Goal: Information Seeking & Learning: Learn about a topic

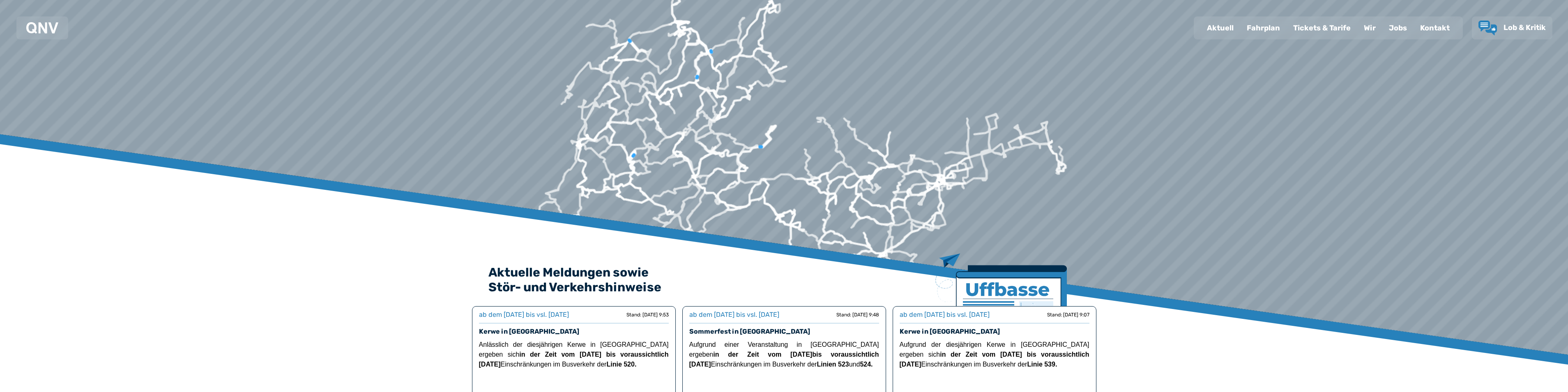
click at [1253, 25] on div "Fahrplan" at bounding box center [1263, 27] width 47 height 21
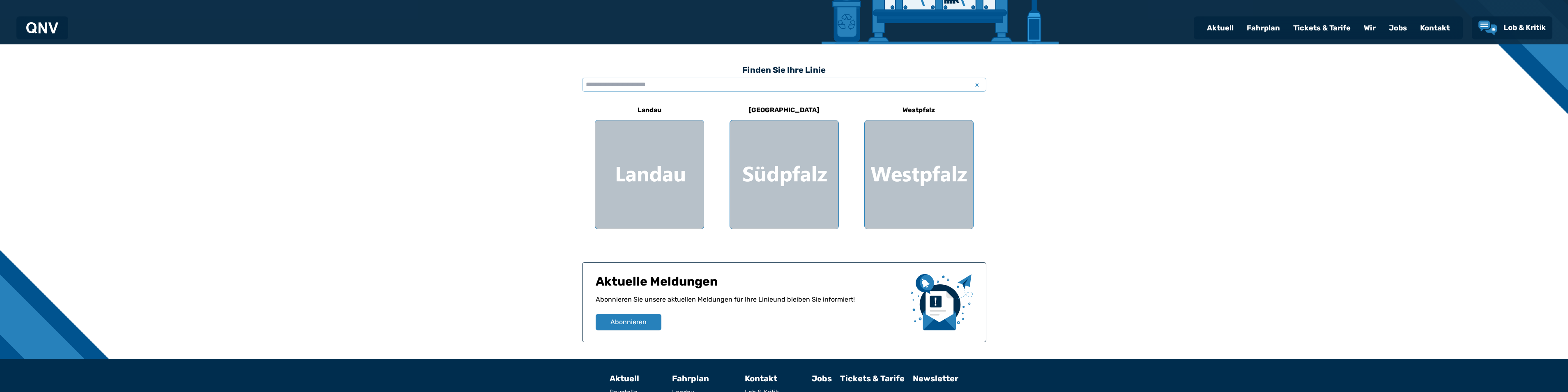
scroll to position [206, 0]
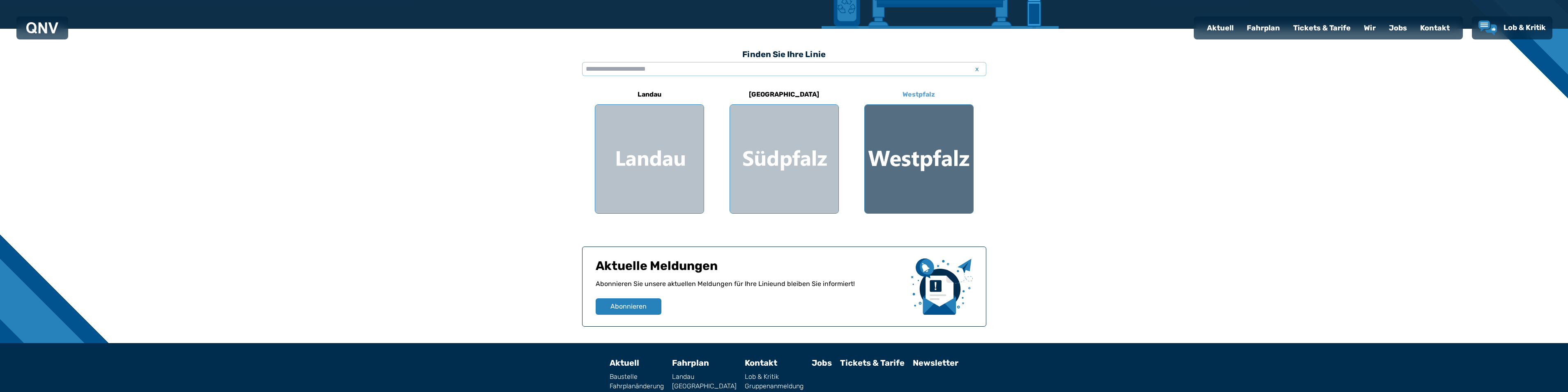
click at [924, 149] on div at bounding box center [918, 159] width 109 height 109
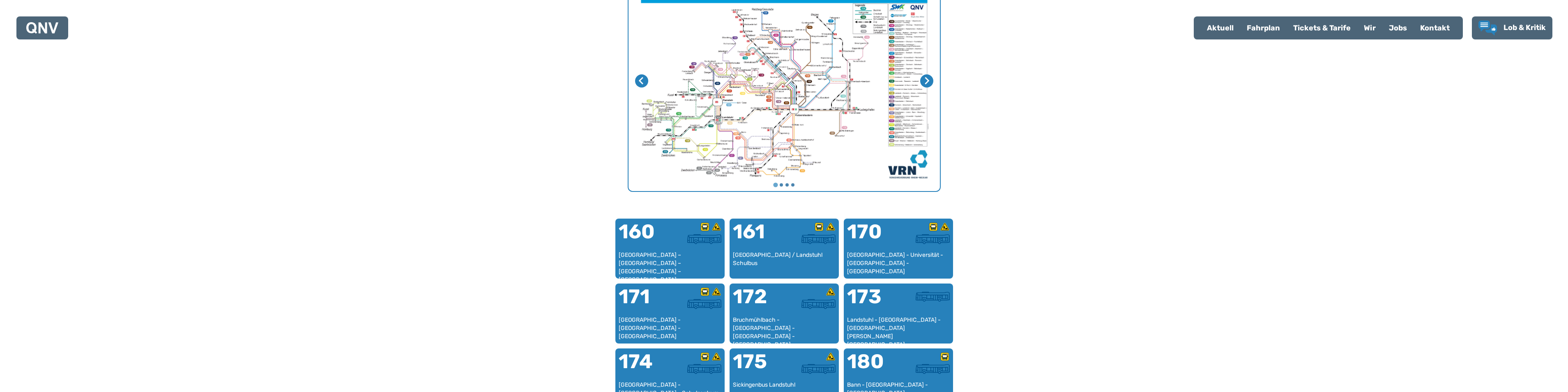
scroll to position [357, 0]
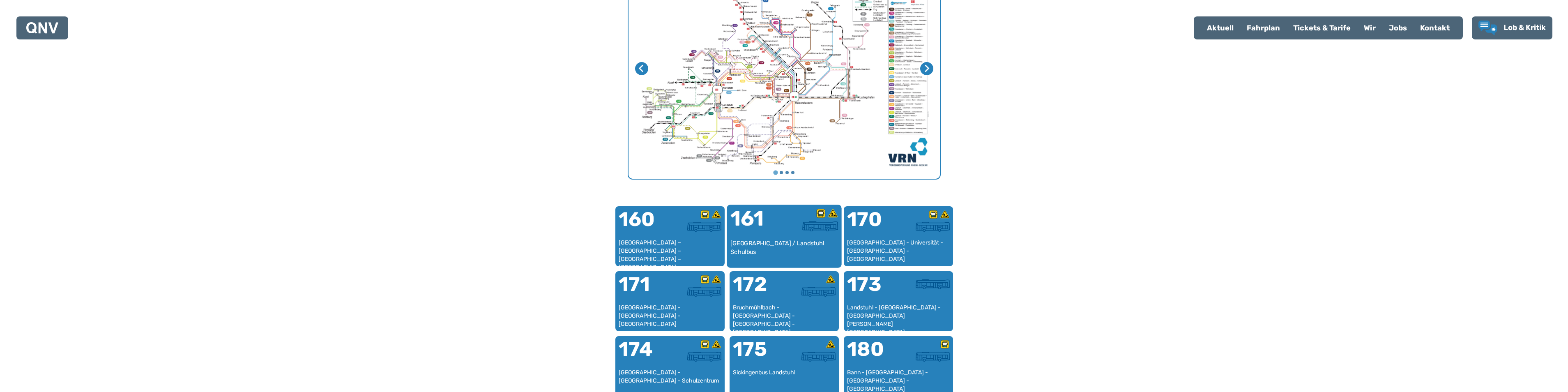
click at [744, 237] on div "161" at bounding box center [757, 224] width 54 height 31
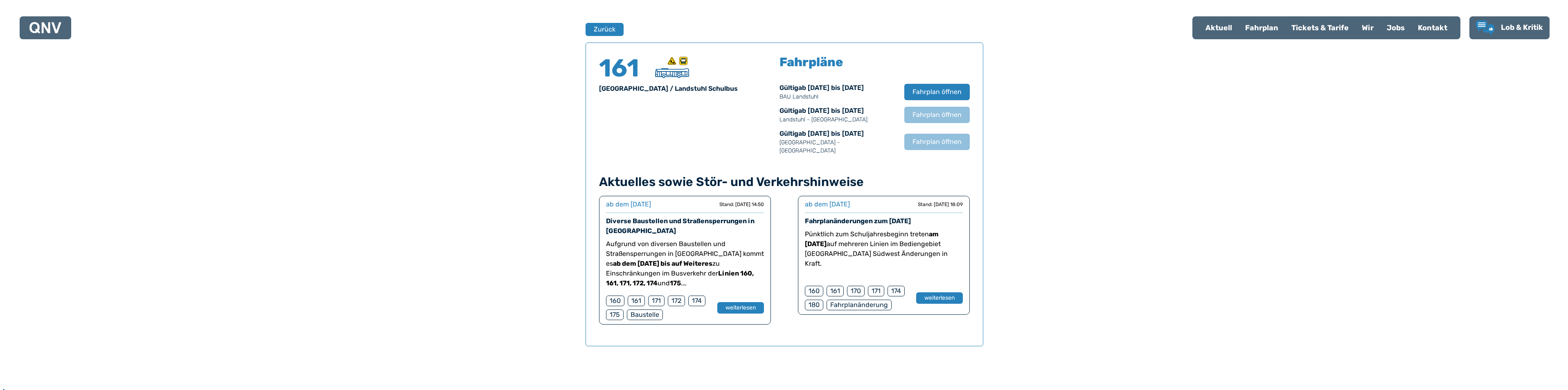
scroll to position [539, 0]
click at [938, 87] on span "Fahrplan öffnen" at bounding box center [933, 90] width 50 height 10
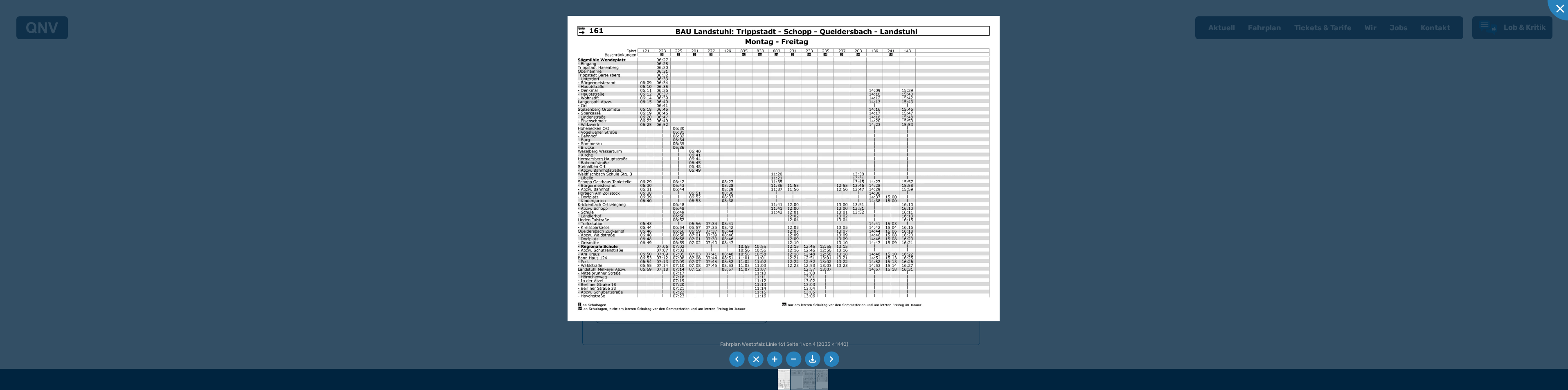
click at [832, 359] on li at bounding box center [831, 359] width 15 height 15
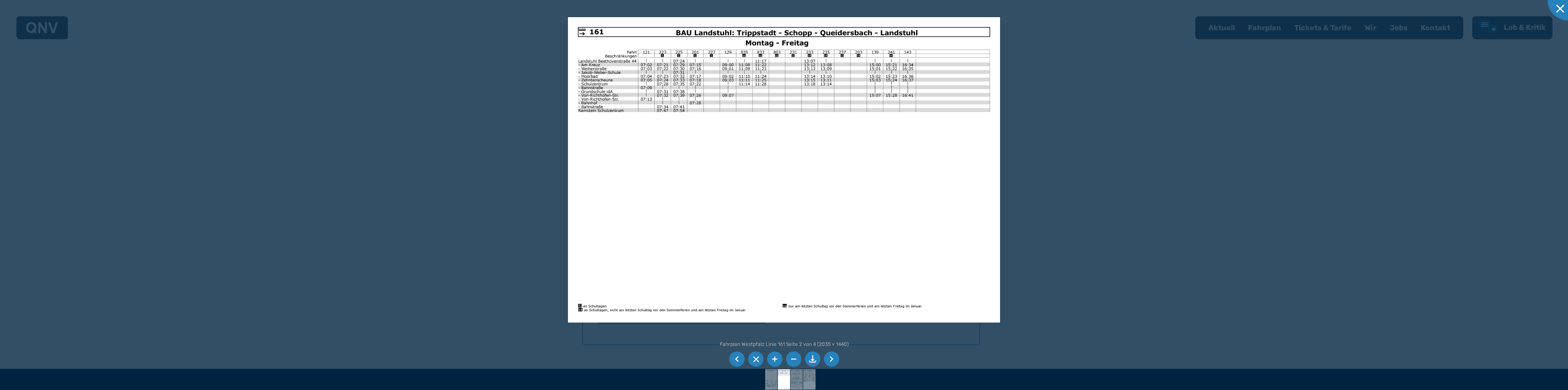
click at [832, 359] on li at bounding box center [831, 359] width 15 height 15
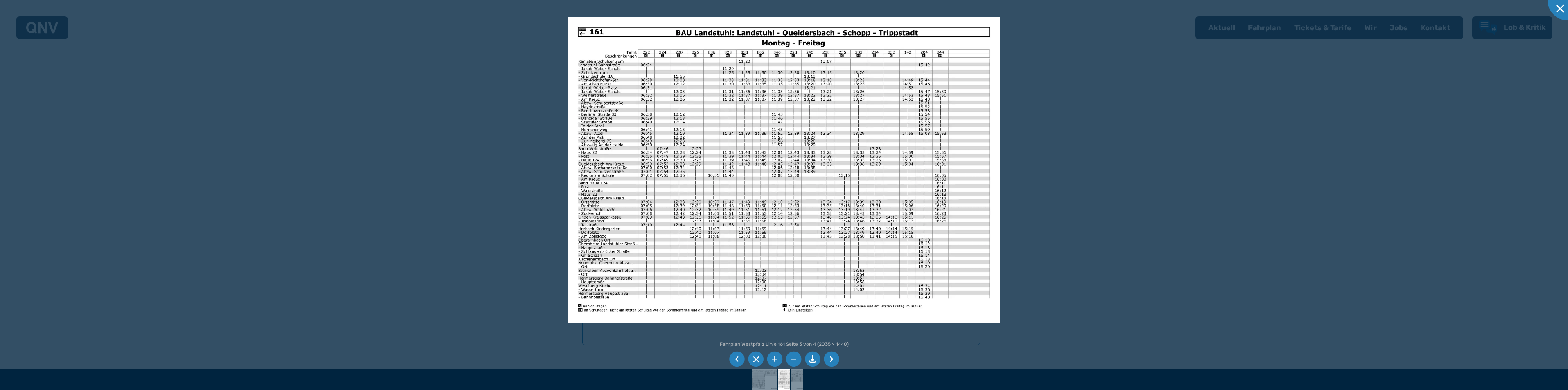
click at [832, 359] on li at bounding box center [831, 359] width 15 height 15
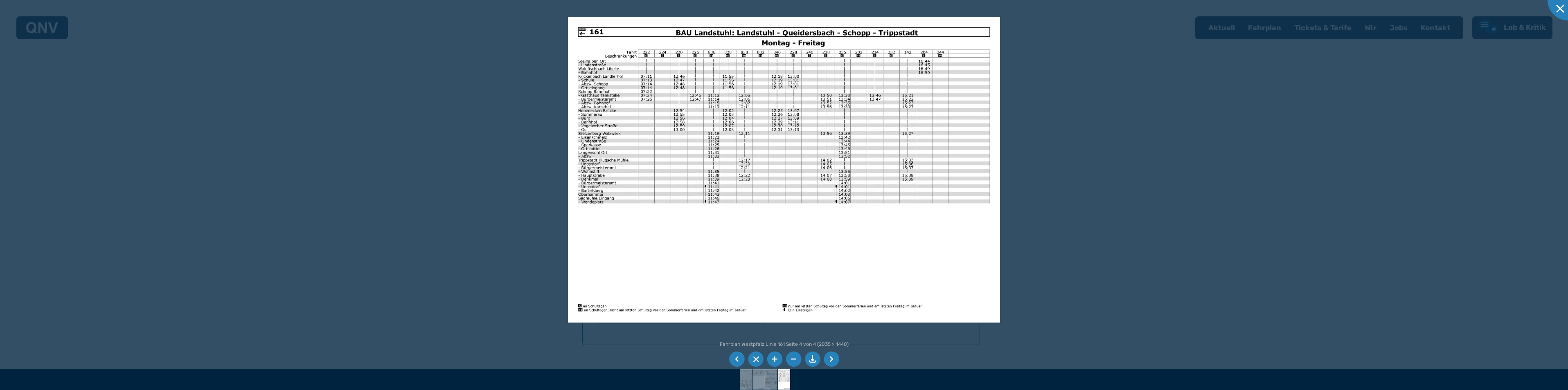
click at [737, 358] on li at bounding box center [736, 359] width 15 height 15
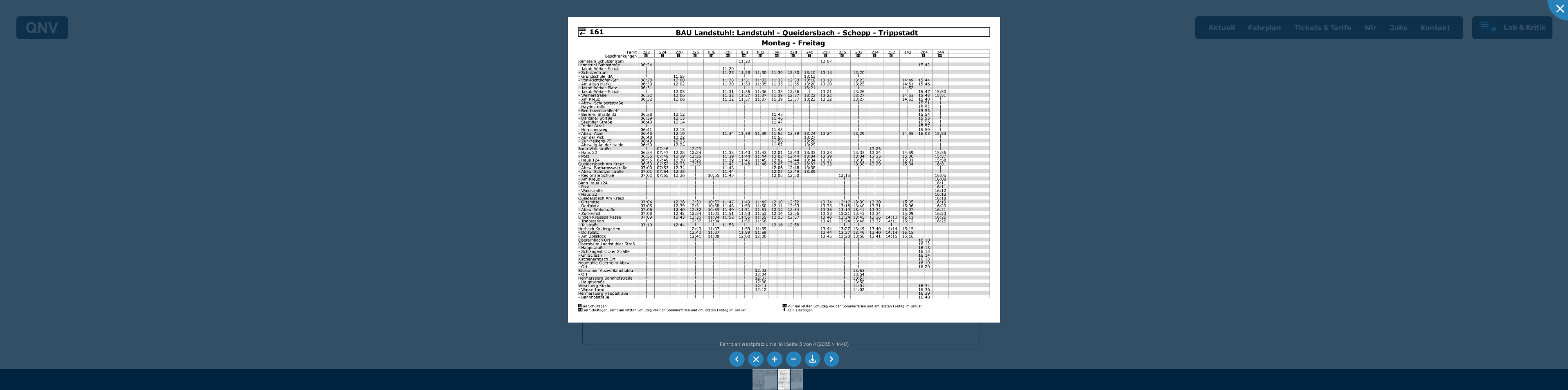
click at [835, 355] on li at bounding box center [831, 359] width 15 height 15
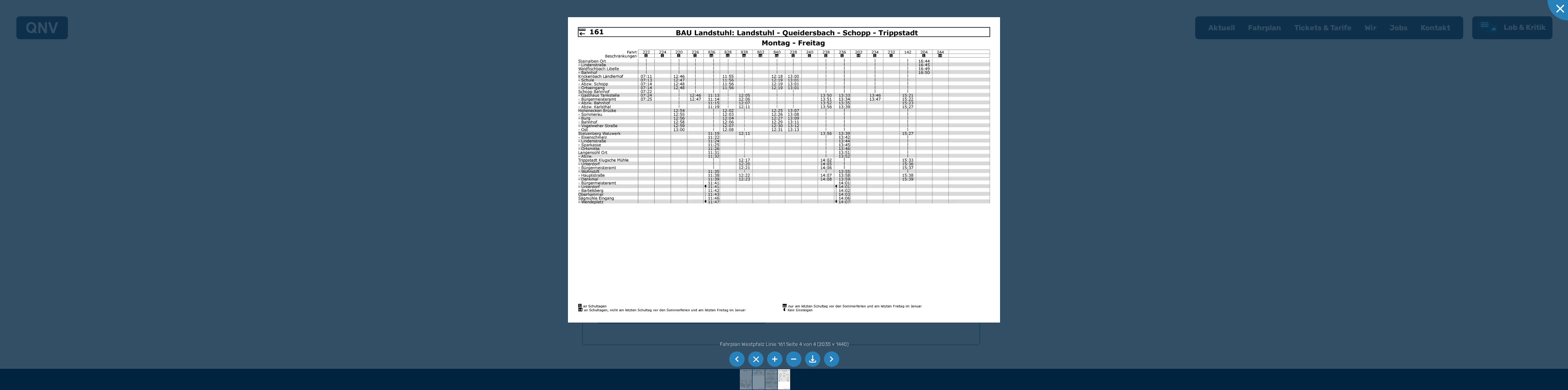
click at [835, 354] on li at bounding box center [831, 359] width 15 height 15
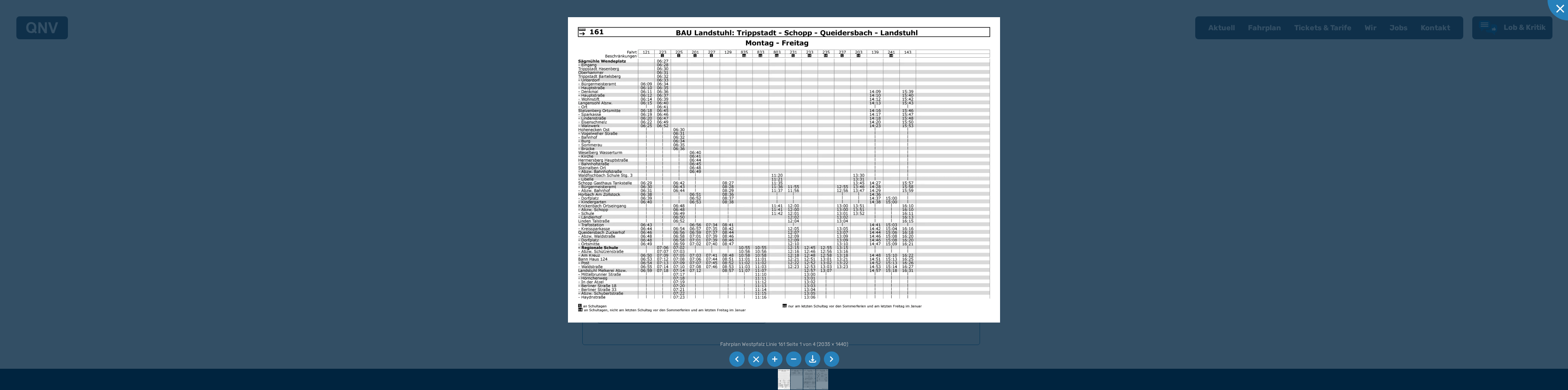
click at [833, 359] on li at bounding box center [831, 359] width 15 height 15
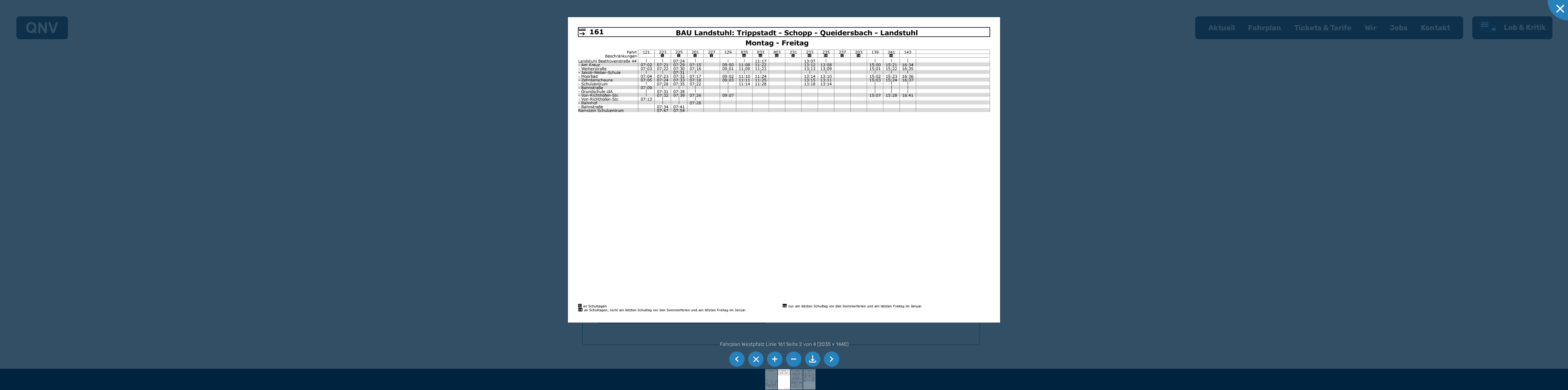
click at [833, 358] on li at bounding box center [831, 359] width 15 height 15
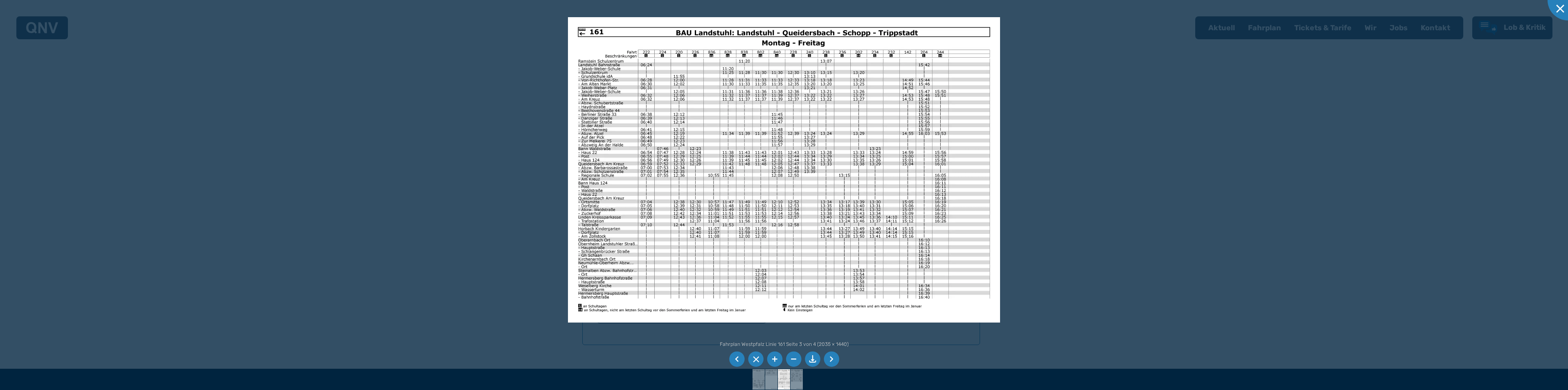
click at [930, 268] on img at bounding box center [784, 170] width 432 height 306
click at [931, 244] on img at bounding box center [784, 170] width 432 height 306
click at [932, 67] on img at bounding box center [784, 170] width 432 height 306
click at [934, 245] on img at bounding box center [784, 170] width 432 height 306
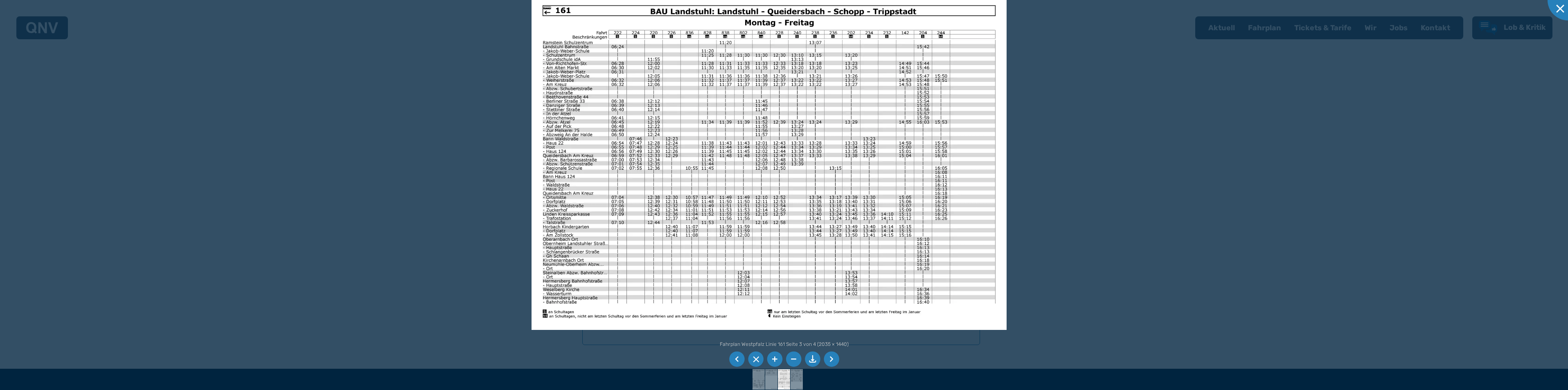
click at [929, 291] on img at bounding box center [768, 162] width 475 height 336
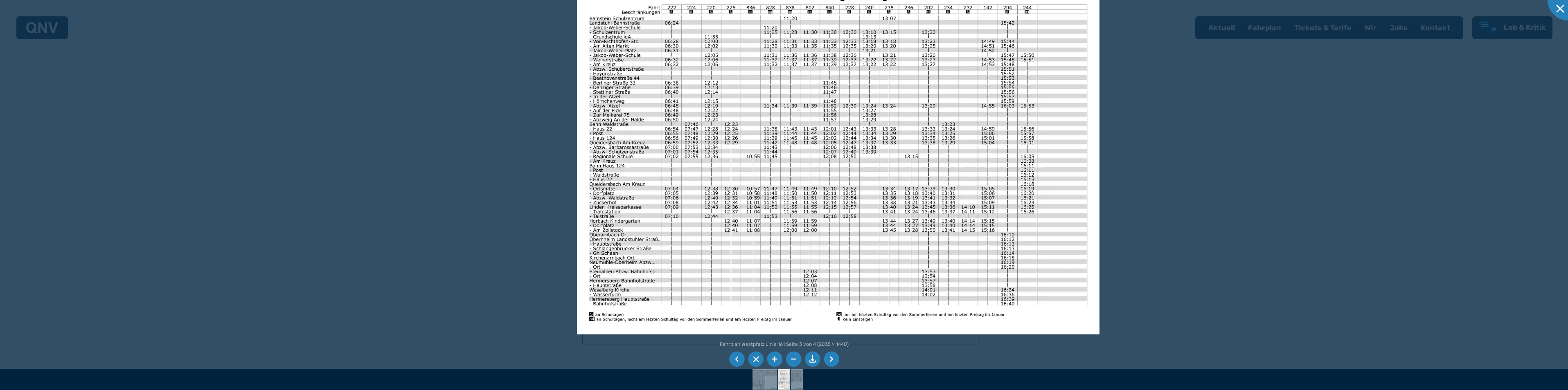
click at [1027, 268] on img at bounding box center [838, 150] width 523 height 370
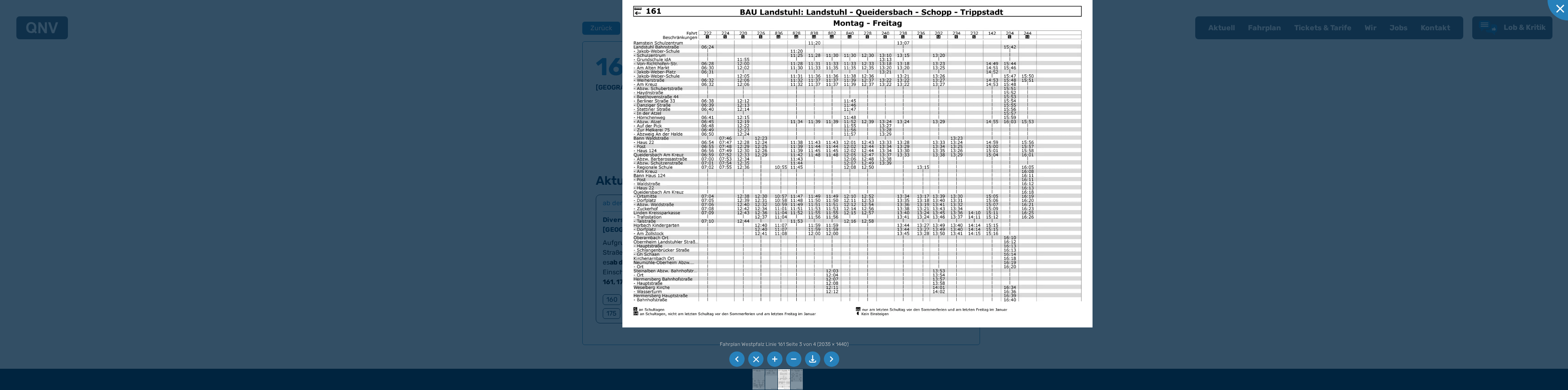
click at [671, 269] on img at bounding box center [857, 161] width 470 height 333
